Goal: Information Seeking & Learning: Check status

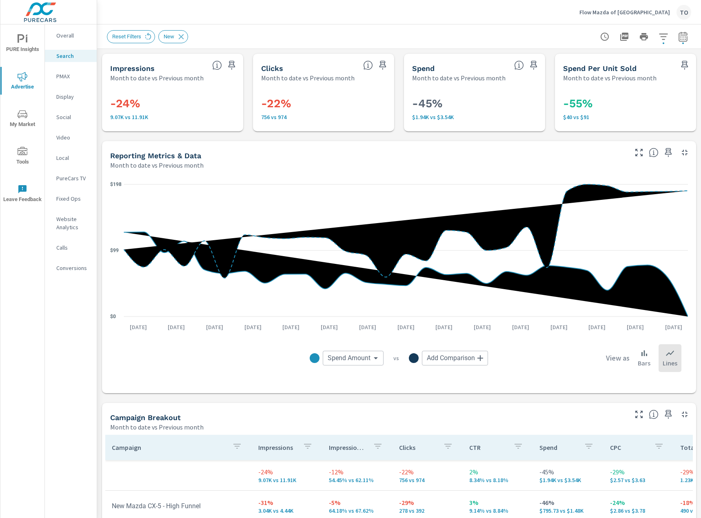
scroll to position [204, 0]
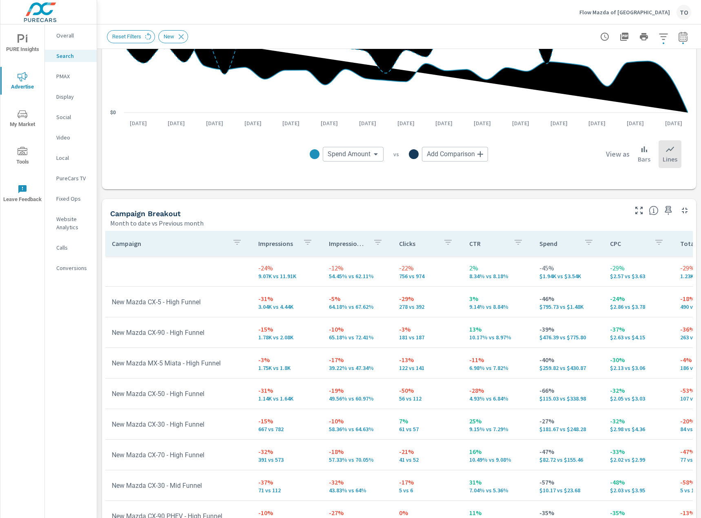
click at [627, 11] on p "Flow Mazda of Fayetteville" at bounding box center [625, 12] width 91 height 7
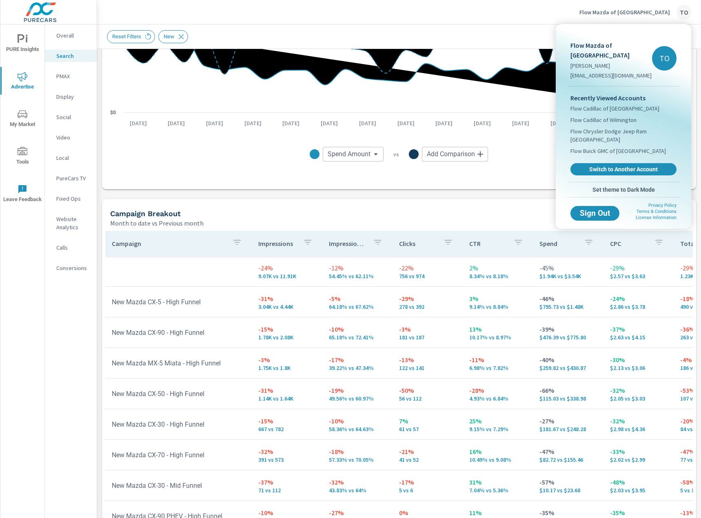
click at [605, 166] on span "Switch to Another Account" at bounding box center [623, 169] width 97 height 7
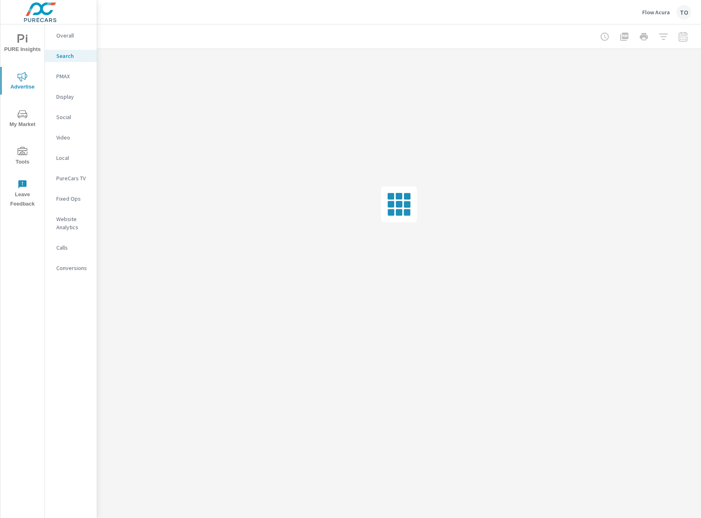
click at [72, 120] on p "Social" at bounding box center [73, 117] width 34 height 8
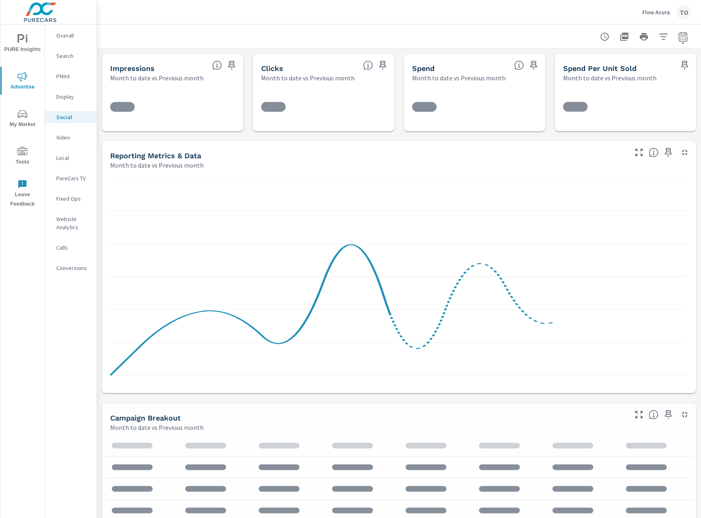
click at [685, 38] on icon "button" at bounding box center [683, 37] width 10 height 10
select select "Month to date"
select select "Previous month"
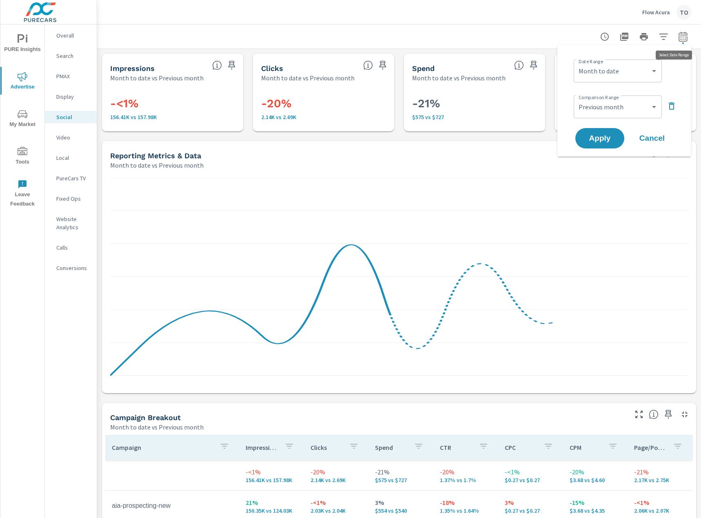
click at [685, 37] on icon "button" at bounding box center [682, 37] width 5 height 3
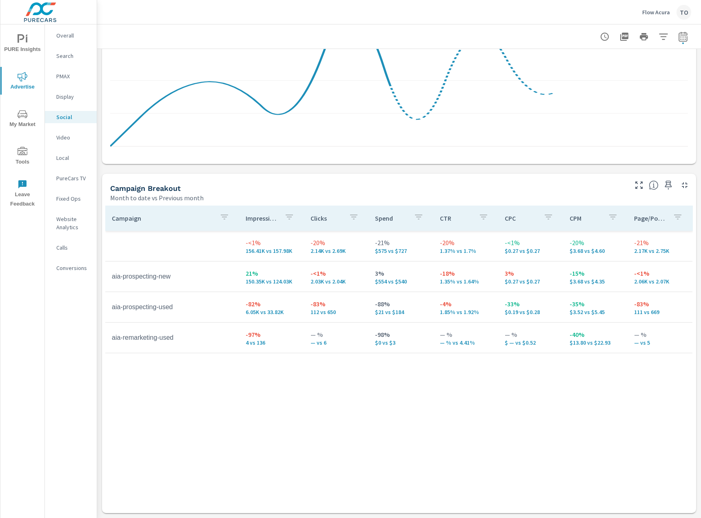
scroll to position [236, 0]
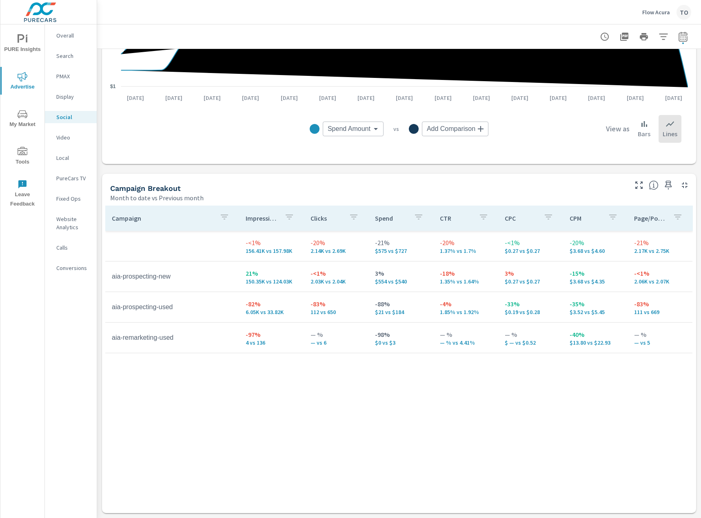
click at [62, 74] on p "PMAX" at bounding box center [73, 76] width 34 height 8
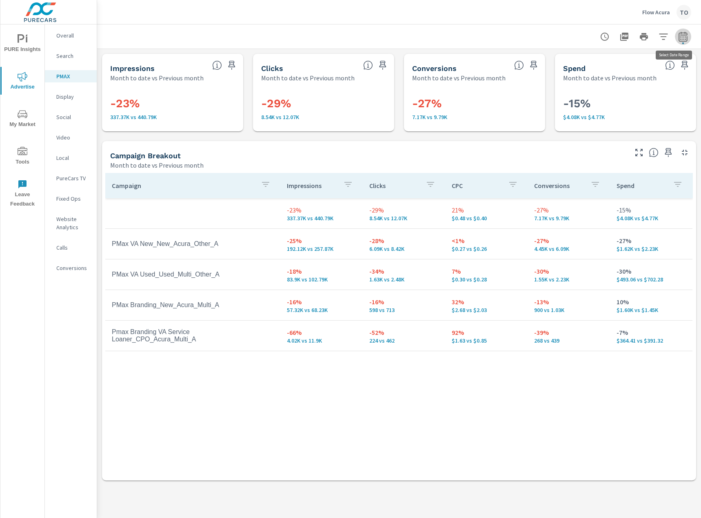
click at [680, 41] on icon "button" at bounding box center [683, 36] width 9 height 10
select select "Month to date"
select select "Previous month"
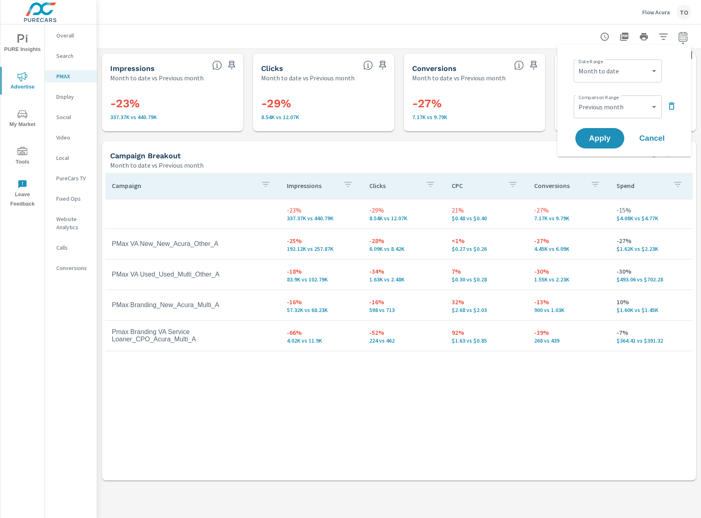
click at [685, 38] on icon "button" at bounding box center [683, 37] width 10 height 10
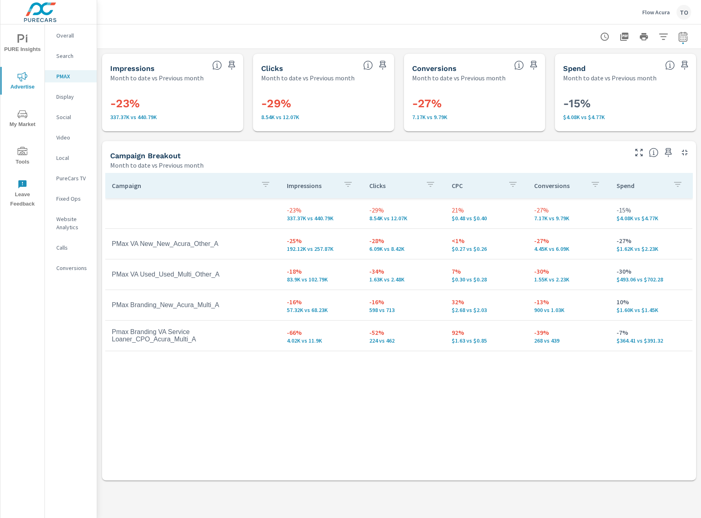
click at [73, 58] on p "Search" at bounding box center [73, 56] width 34 height 8
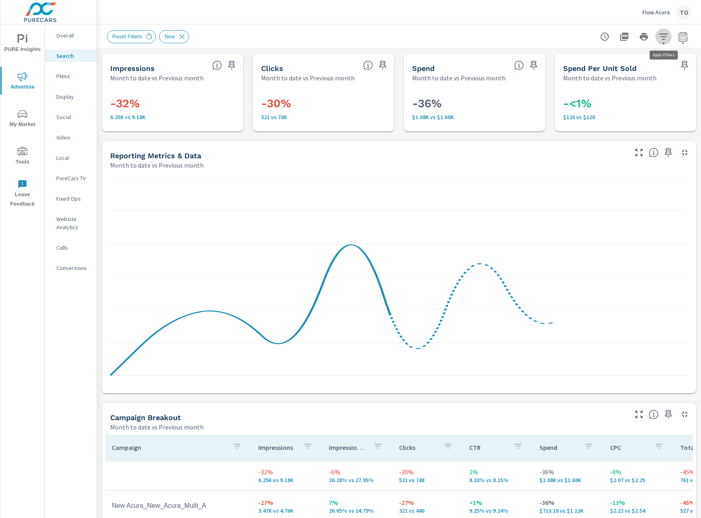
click at [665, 40] on icon "button" at bounding box center [664, 37] width 10 height 10
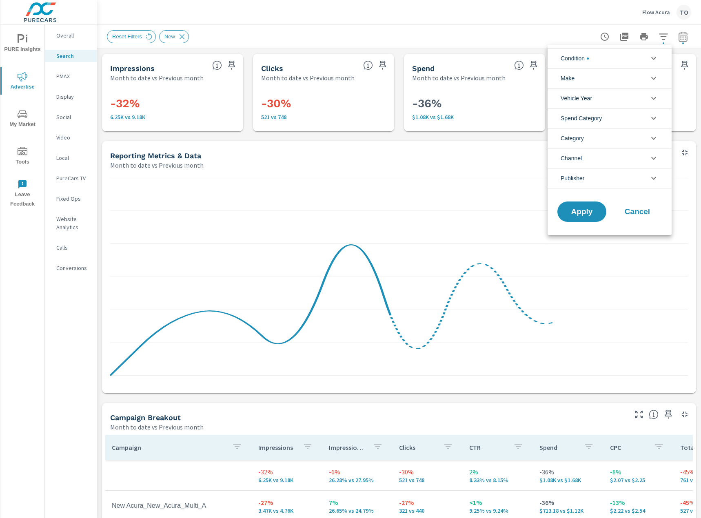
click at [653, 60] on icon "filter options" at bounding box center [654, 58] width 10 height 10
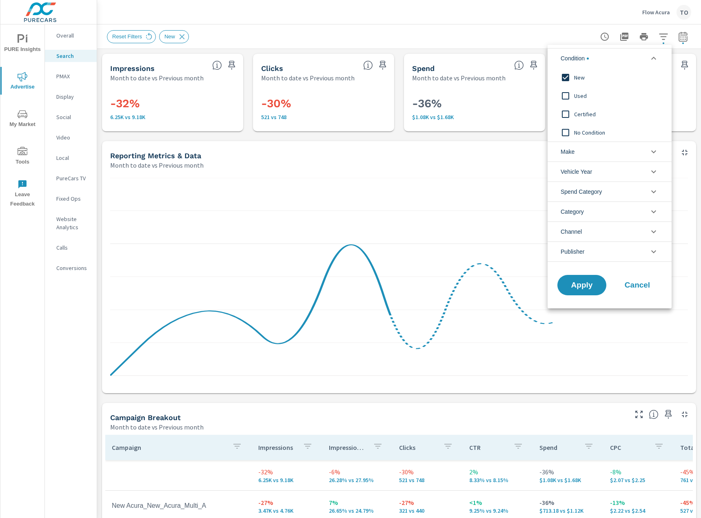
click at [649, 57] on icon "filter options" at bounding box center [654, 58] width 10 height 10
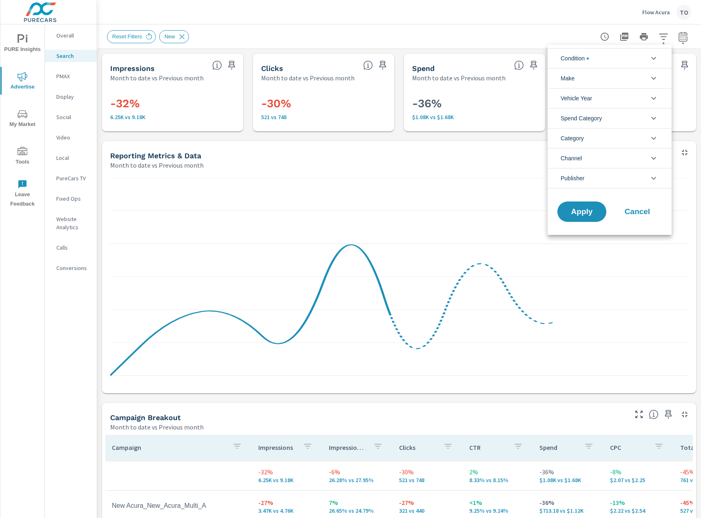
click at [409, 29] on div at bounding box center [350, 259] width 701 height 518
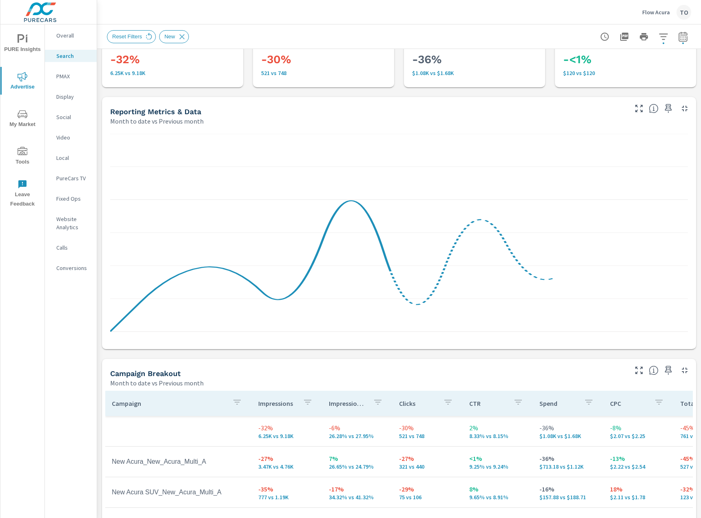
scroll to position [163, 0]
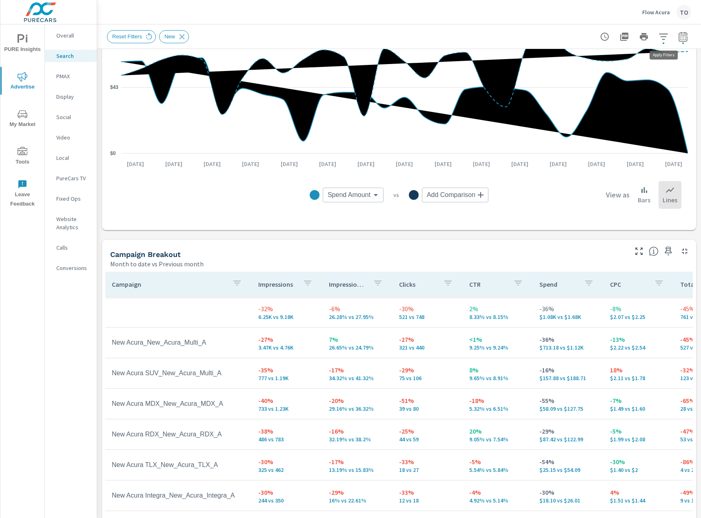
click at [667, 37] on icon "button" at bounding box center [664, 37] width 10 height 10
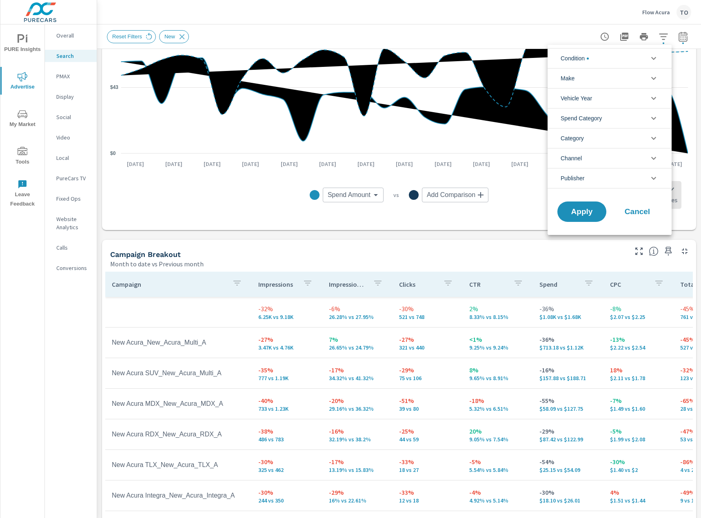
click at [604, 118] on li "Spend Category" at bounding box center [610, 118] width 124 height 20
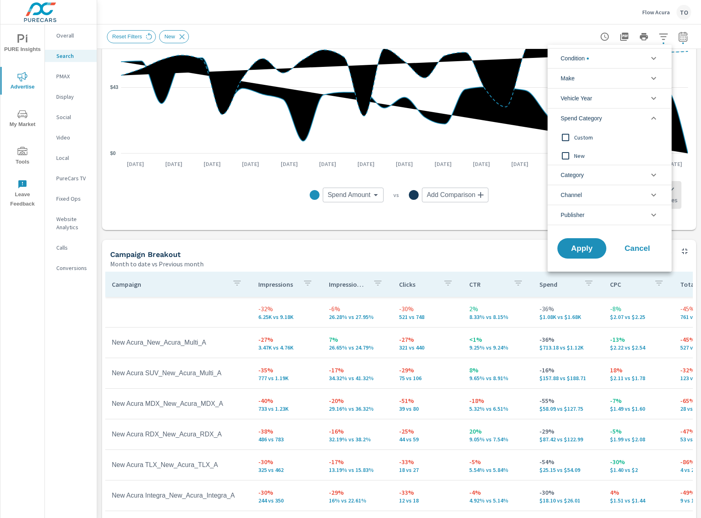
click at [596, 63] on li "Condition" at bounding box center [610, 58] width 124 height 20
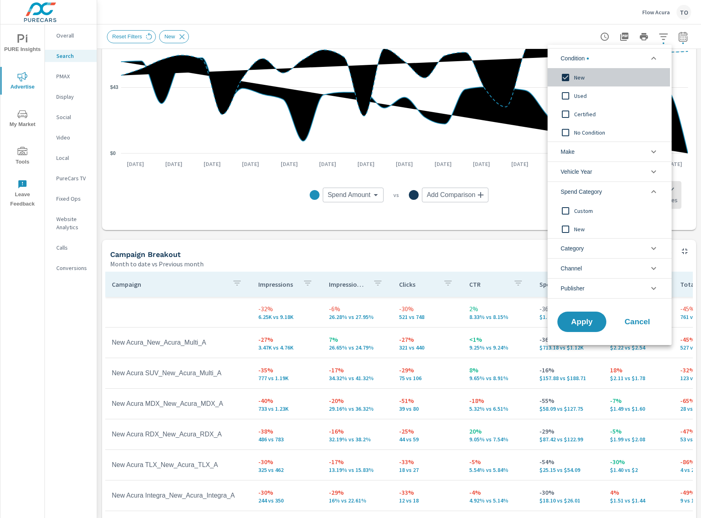
click at [577, 82] on span "New" at bounding box center [618, 78] width 89 height 10
click at [585, 331] on button "Apply" at bounding box center [582, 321] width 51 height 21
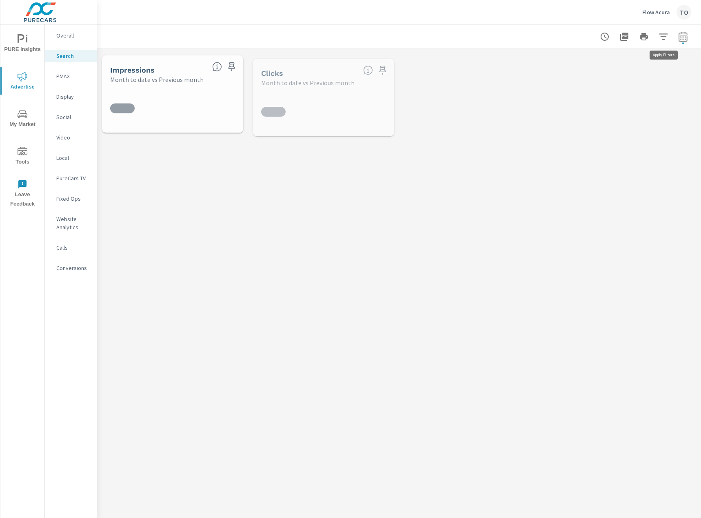
click at [663, 38] on icon "button" at bounding box center [664, 37] width 10 height 10
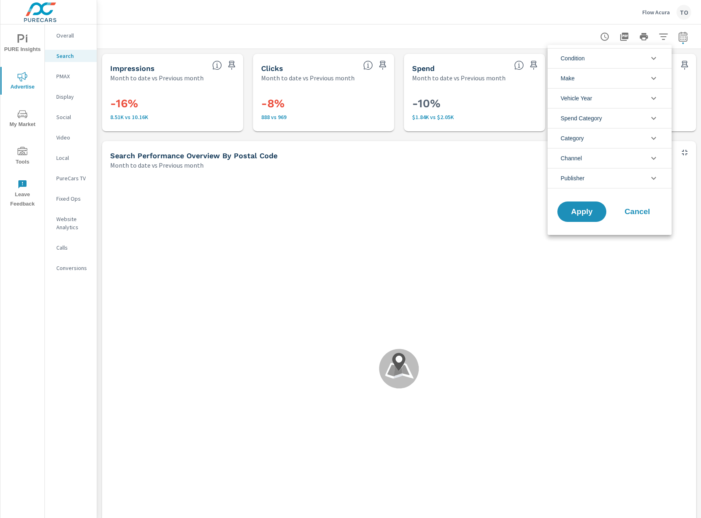
click at [591, 116] on span "Spend Category" at bounding box center [581, 119] width 41 height 20
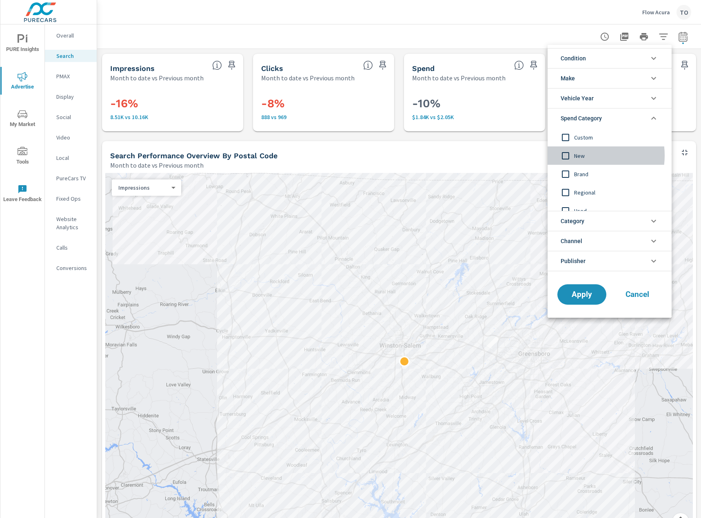
click at [583, 156] on span "New" at bounding box center [618, 156] width 89 height 10
click at [582, 172] on span "Brand" at bounding box center [618, 174] width 89 height 10
click at [587, 193] on span "Regional" at bounding box center [618, 193] width 89 height 10
click at [580, 296] on span "Apply" at bounding box center [581, 295] width 33 height 8
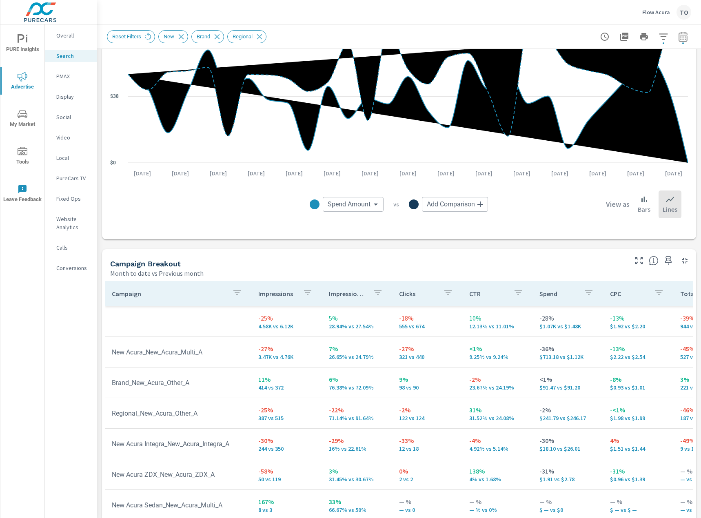
scroll to position [631, 0]
